Goal: Information Seeking & Learning: Learn about a topic

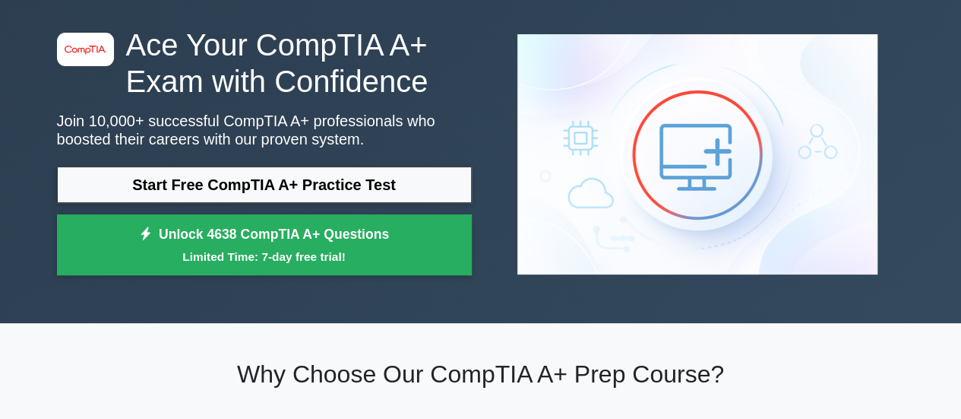
scroll to position [49, 0]
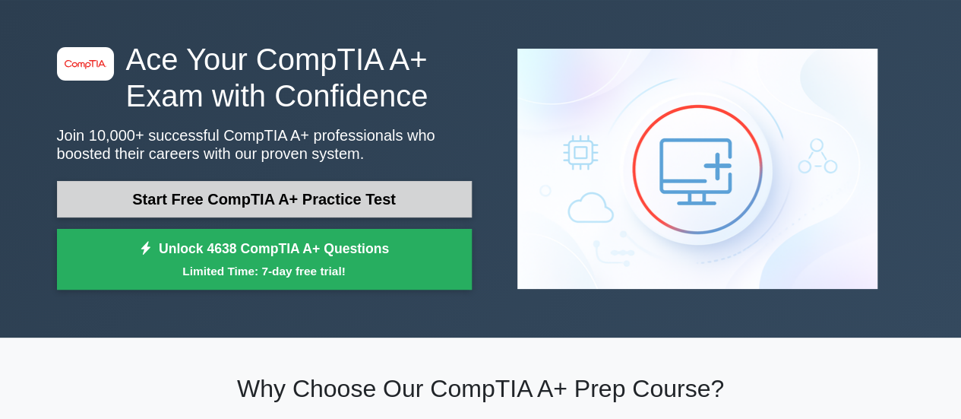
click at [395, 200] on link "Start Free CompTIA A+ Practice Test" at bounding box center [264, 199] width 415 height 36
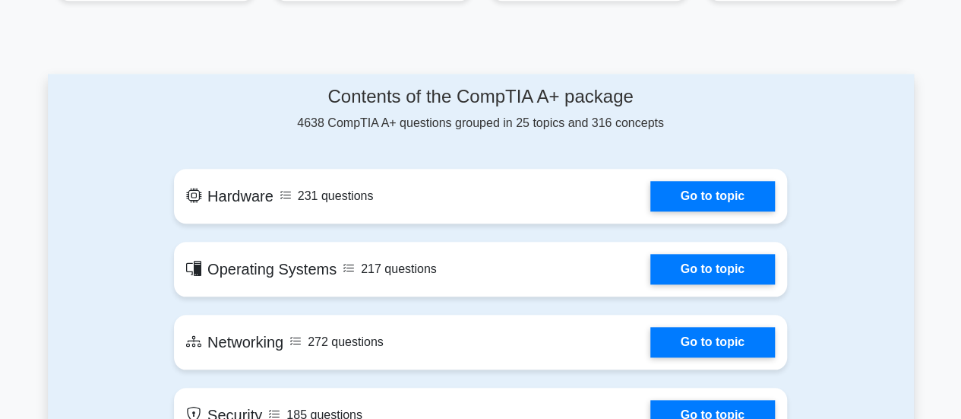
scroll to position [660, 0]
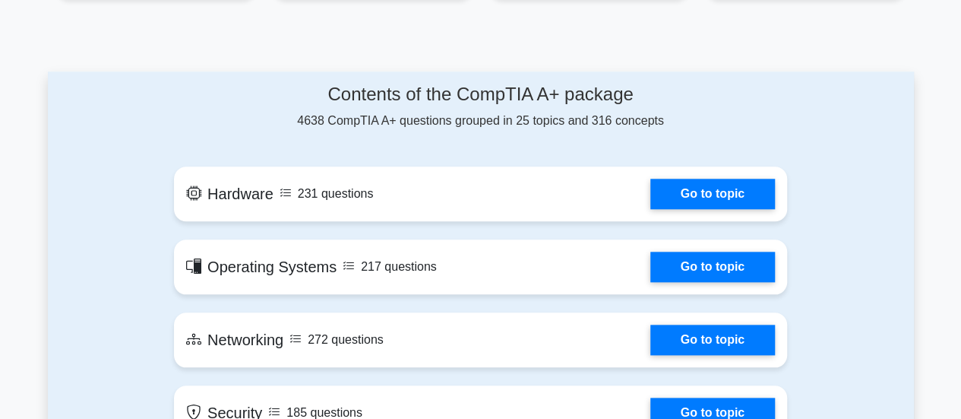
click at [703, 195] on link "Go to topic" at bounding box center [713, 194] width 125 height 30
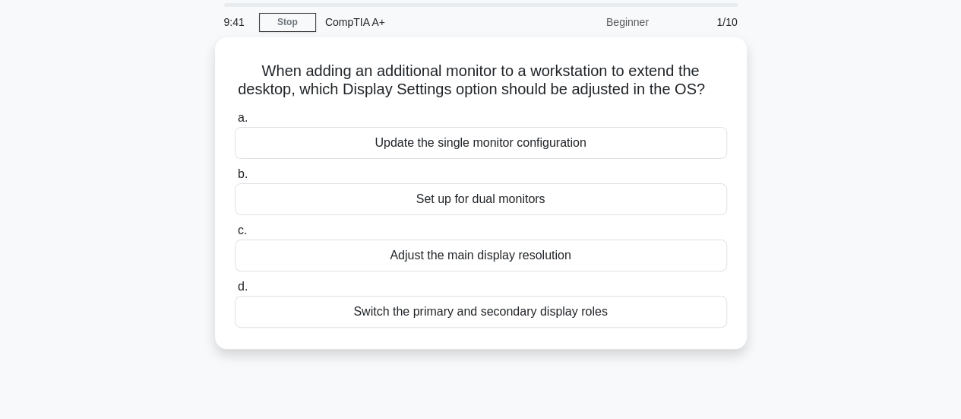
scroll to position [52, 0]
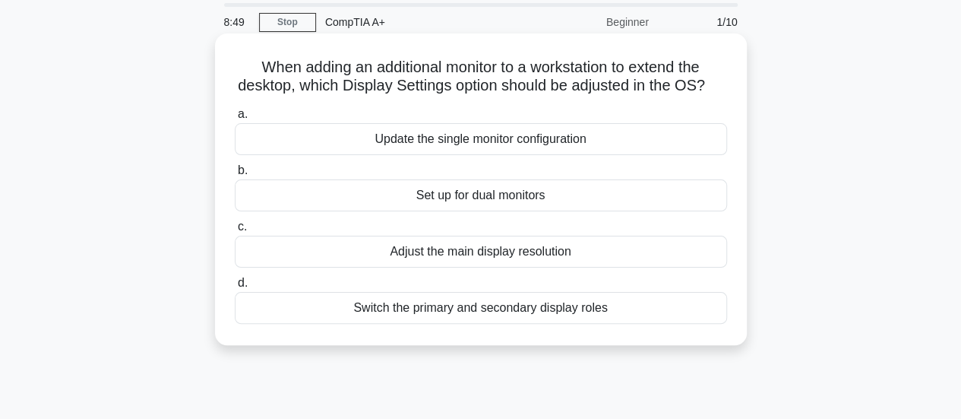
click at [461, 211] on div "Set up for dual monitors" at bounding box center [481, 195] width 492 height 32
click at [235, 176] on input "b. Set up for dual monitors" at bounding box center [235, 171] width 0 height 10
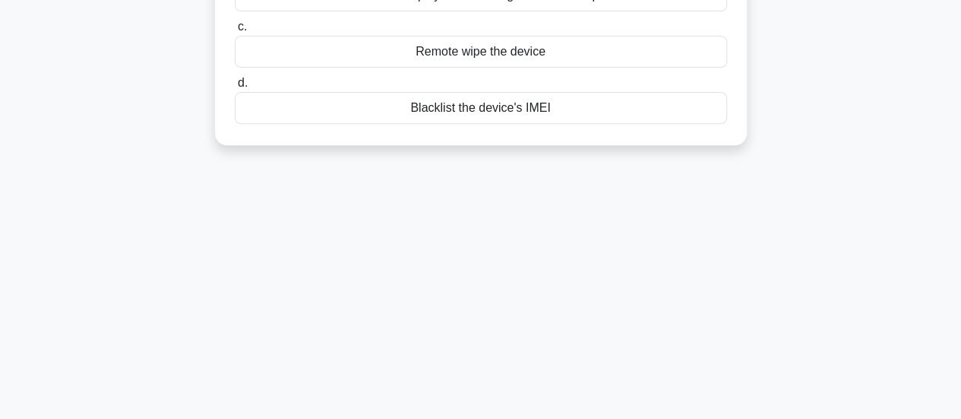
scroll to position [0, 0]
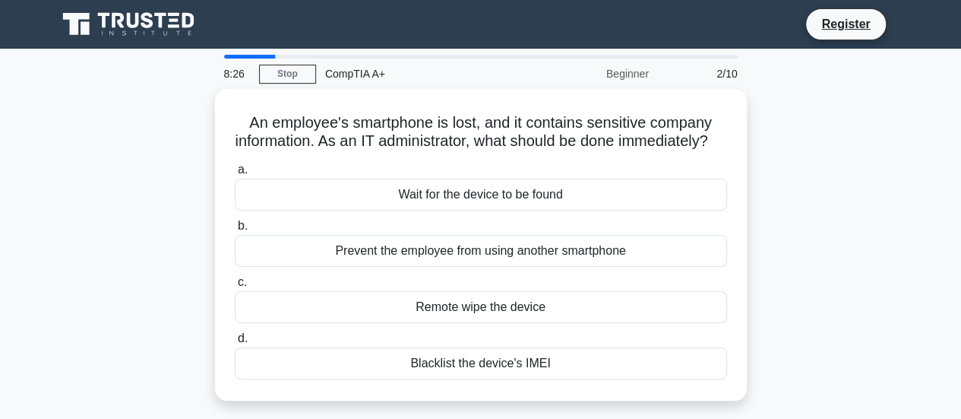
click at [730, 78] on div "2/10" at bounding box center [702, 74] width 89 height 30
click at [731, 77] on div "2/10" at bounding box center [702, 74] width 89 height 30
click at [278, 74] on link "Stop" at bounding box center [287, 74] width 57 height 19
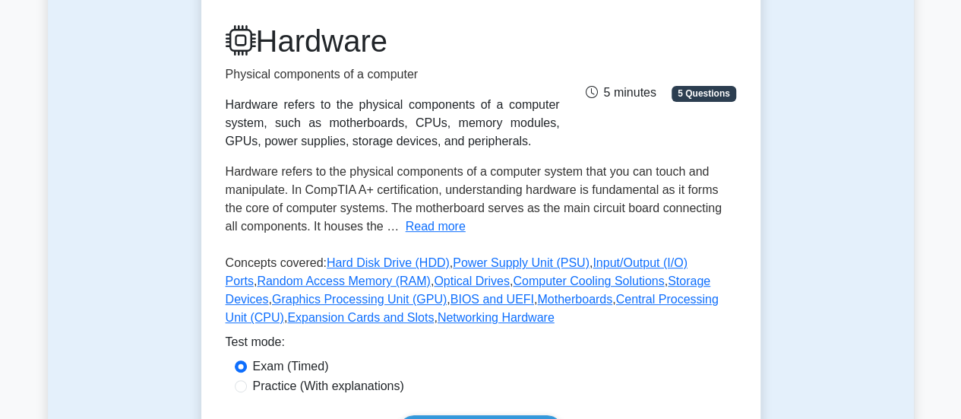
scroll to position [199, 0]
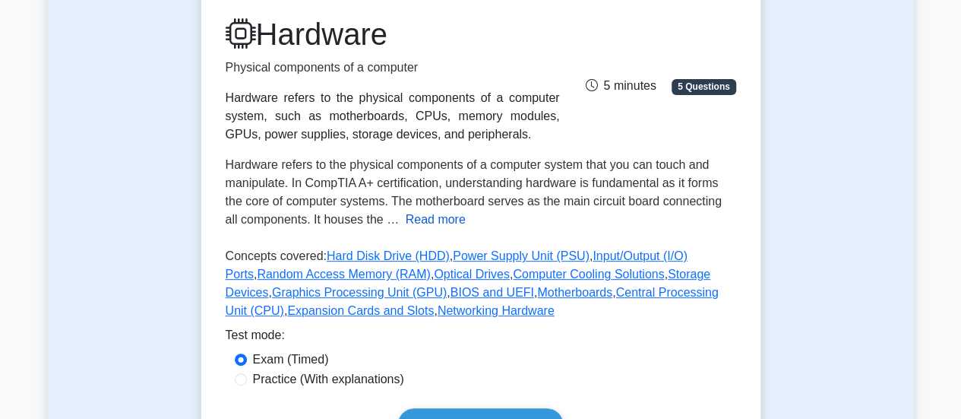
click at [414, 219] on button "Read more" at bounding box center [436, 220] width 60 height 18
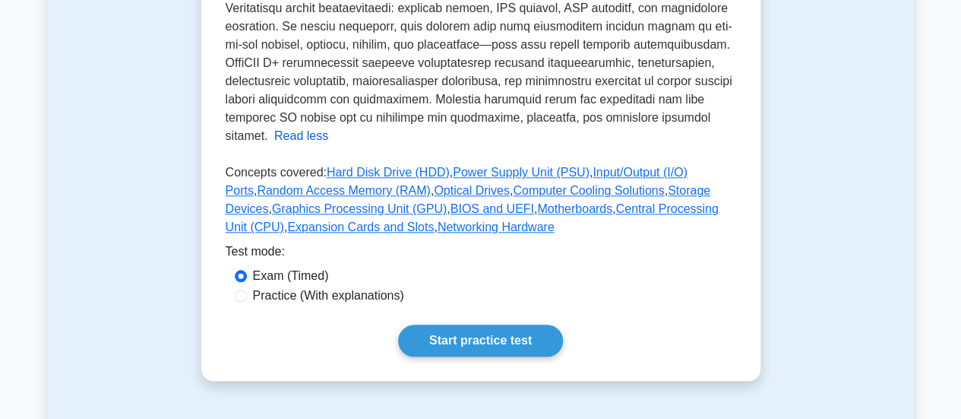
scroll to position [633, 0]
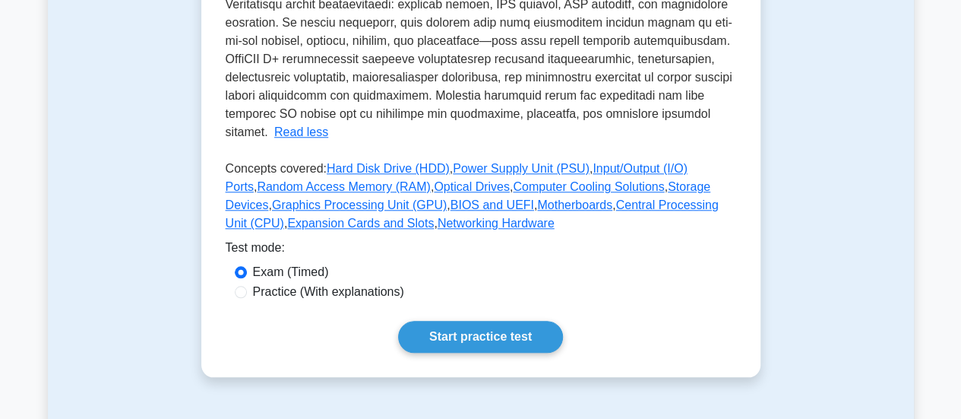
click at [240, 286] on input "Practice (With explanations)" at bounding box center [241, 292] width 12 height 12
radio input "true"
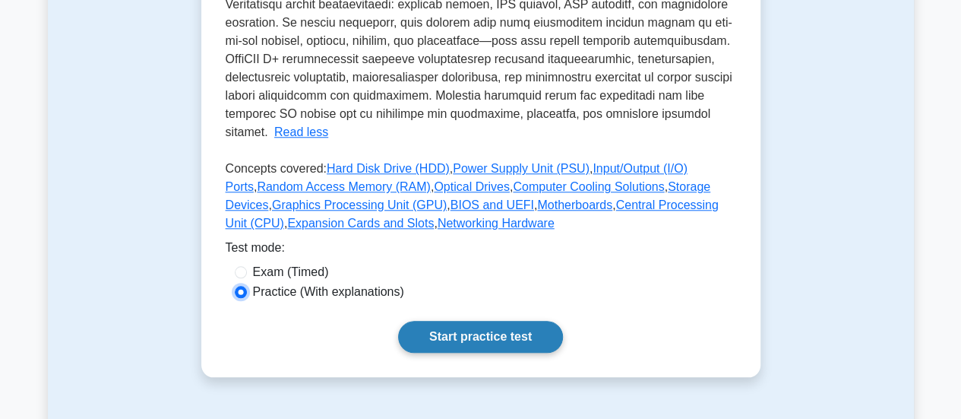
click at [476, 321] on link "Start practice test" at bounding box center [480, 337] width 165 height 32
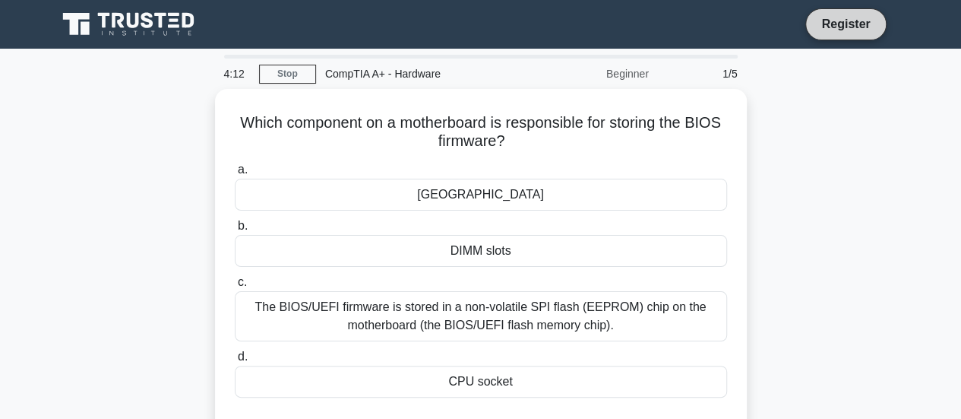
click at [845, 30] on link "Register" at bounding box center [845, 23] width 67 height 19
